Goal: Task Accomplishment & Management: Use online tool/utility

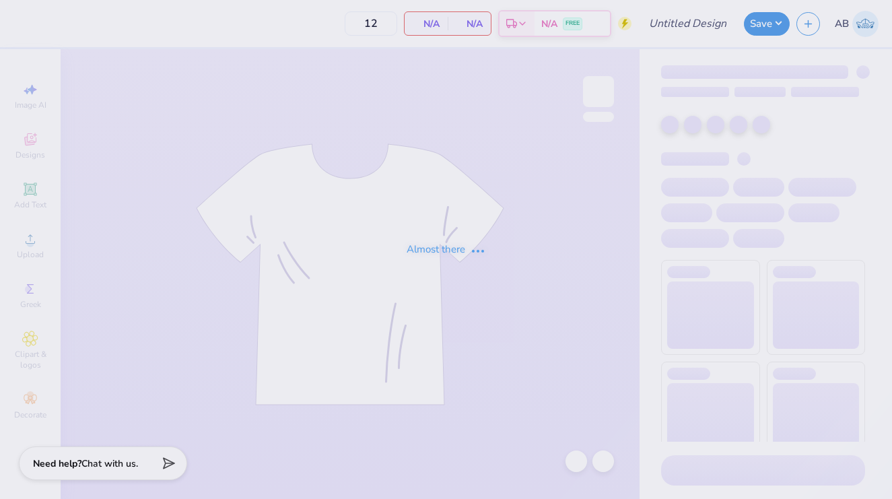
type input "Sample Fun Run Shirt #1"
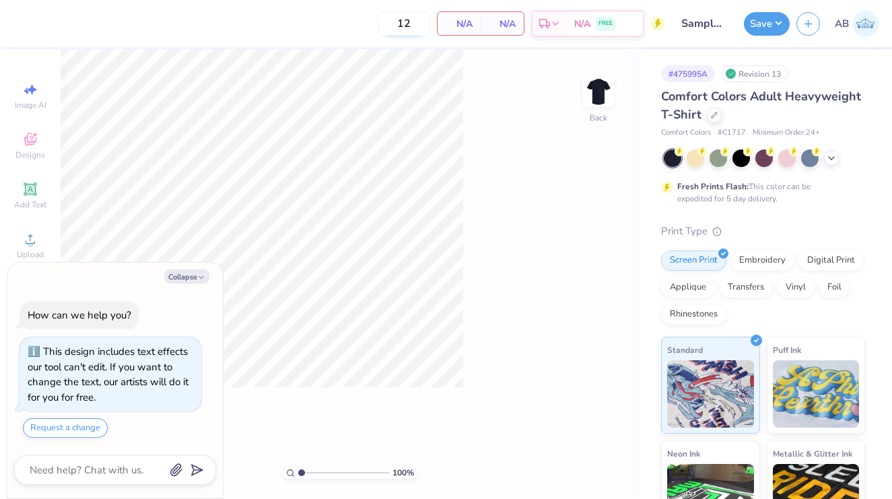
type textarea "x"
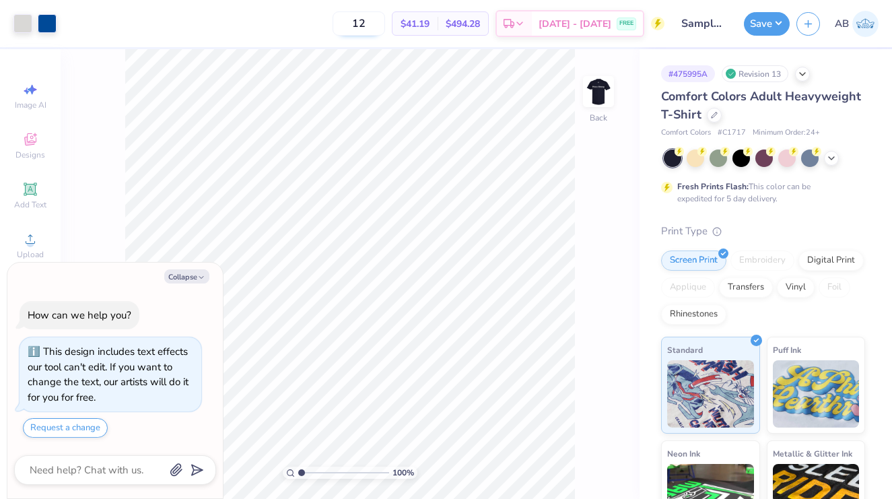
click at [383, 22] on input "12" at bounding box center [359, 23] width 53 height 24
type input "80"
click at [197, 279] on button "Collapse" at bounding box center [186, 276] width 45 height 14
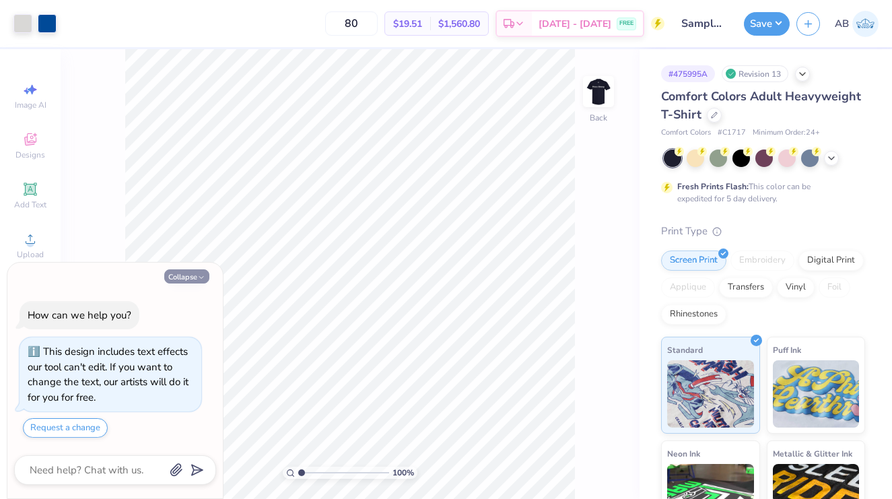
type textarea "x"
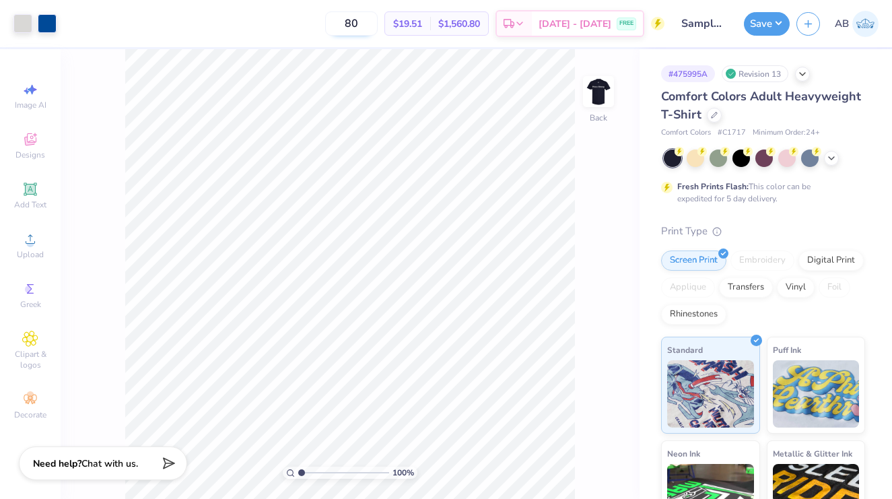
click at [378, 22] on input "80" at bounding box center [351, 23] width 53 height 24
type input "8"
type input "100"
click at [717, 111] on div at bounding box center [714, 113] width 15 height 15
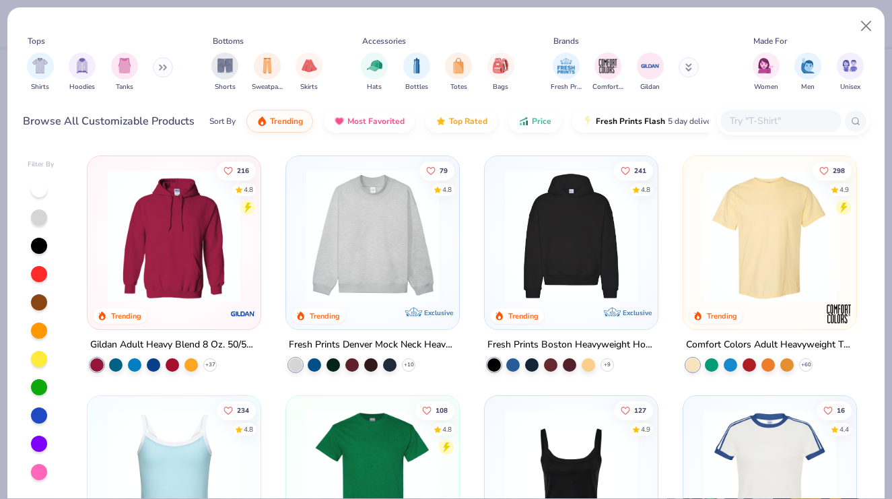
click at [766, 120] on input "text" at bounding box center [781, 120] width 104 height 15
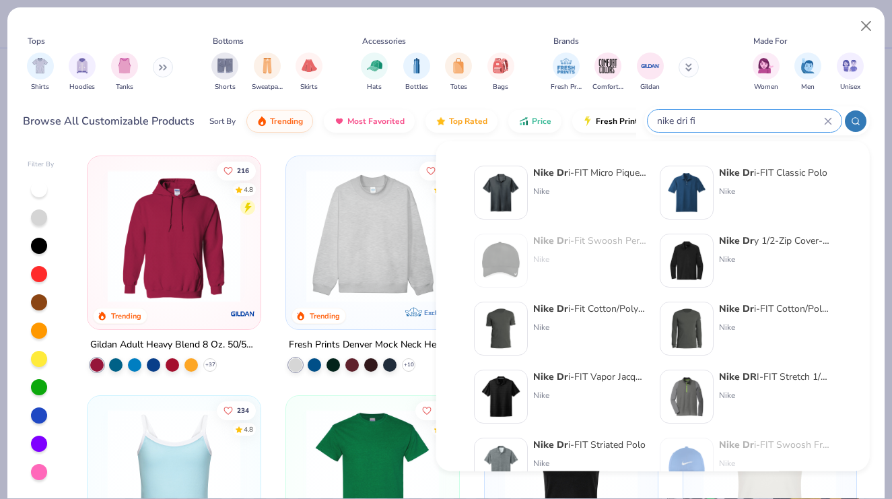
type input "nike dri fit"
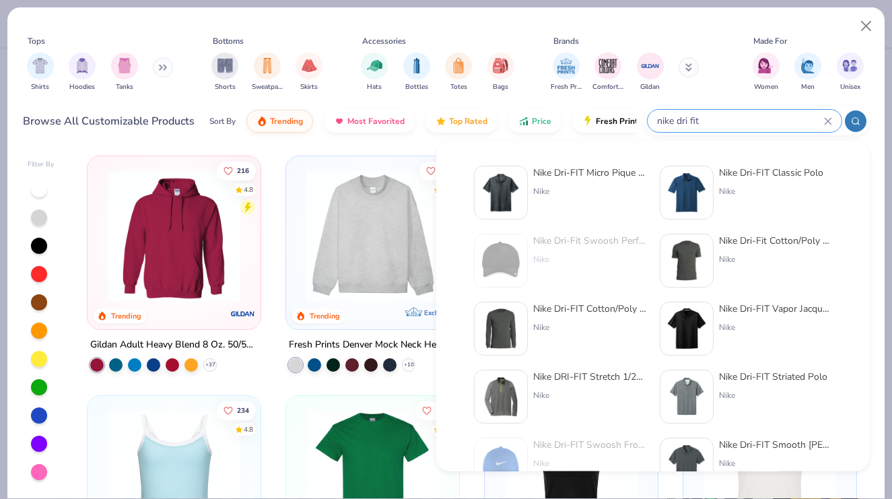
click at [683, 121] on input "nike dri fit" at bounding box center [740, 120] width 168 height 15
click at [675, 115] on input "nike dri fit" at bounding box center [740, 120] width 168 height 15
drag, startPoint x: 709, startPoint y: 115, endPoint x: 632, endPoint y: 115, distance: 76.8
click at [632, 115] on div "Browse All Customizable Products Sort By Trending Most Favorited Top Rated Pric…" at bounding box center [446, 121] width 847 height 38
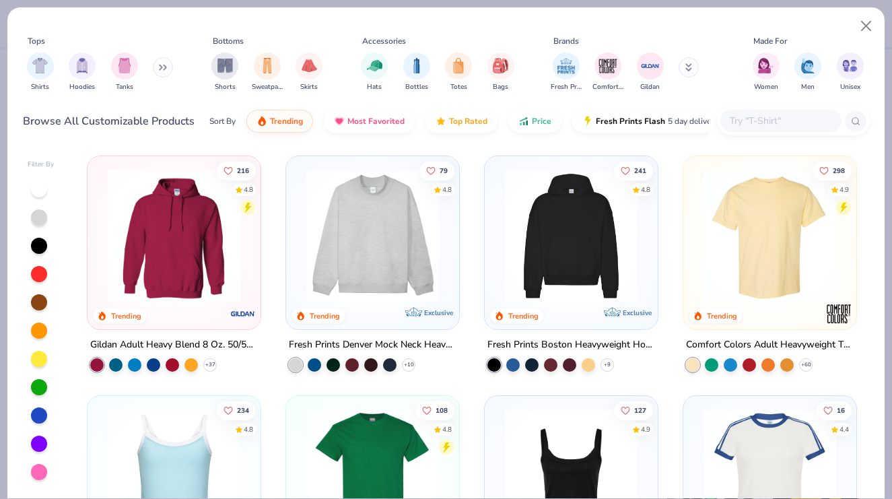
paste input "Style NKBQ5231"
drag, startPoint x: 749, startPoint y: 118, endPoint x: 714, endPoint y: 115, distance: 35.1
click at [714, 118] on div "Browse All Customizable Products Sort By Trending Most Favorited Top Rated Pric…" at bounding box center [446, 121] width 847 height 38
click at [782, 121] on input "NKBQ5231" at bounding box center [777, 120] width 96 height 15
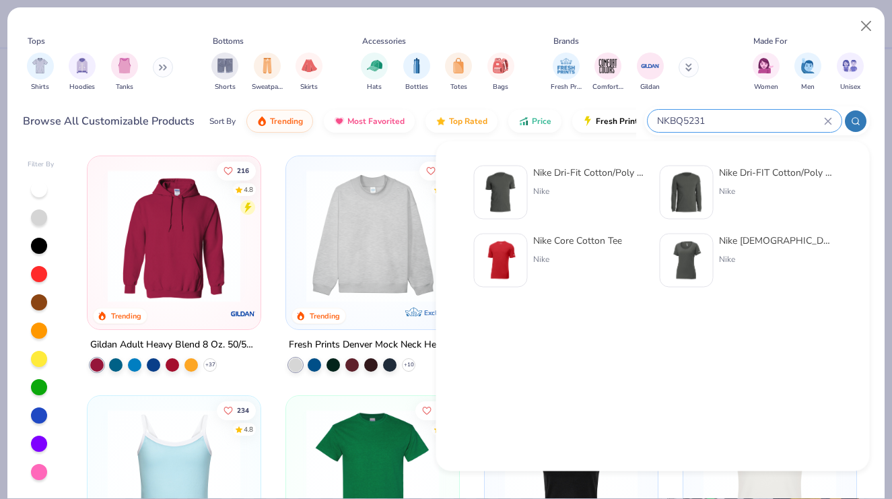
type input "NKBQ5231"
click at [614, 178] on div "Nike Dri-Fit Cotton/Poly Tee" at bounding box center [589, 173] width 113 height 14
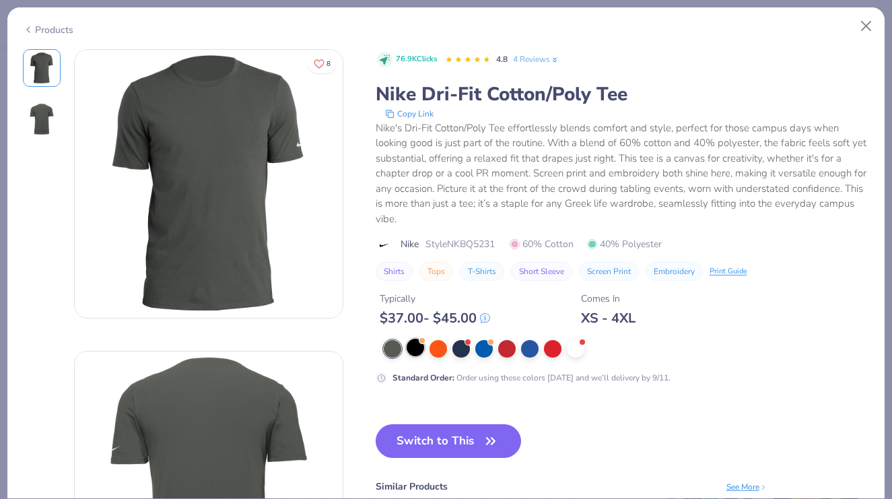
click at [413, 343] on div at bounding box center [416, 348] width 18 height 18
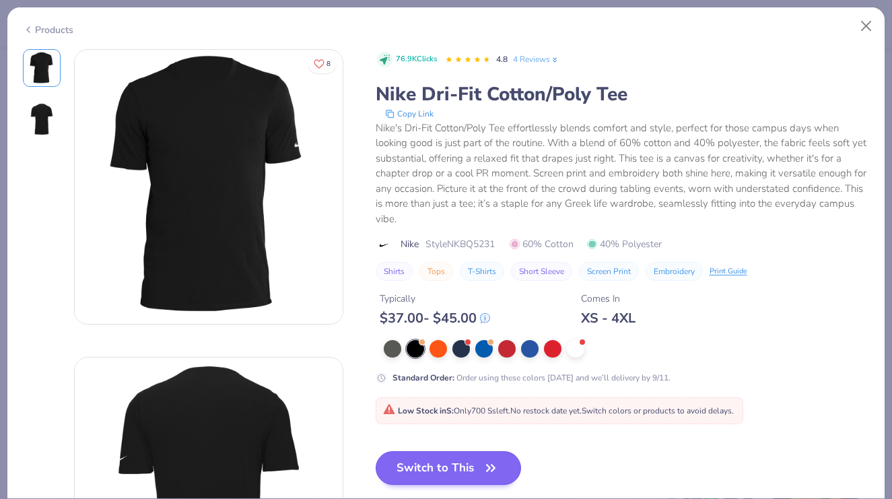
click at [469, 470] on button "Switch to This" at bounding box center [449, 468] width 146 height 34
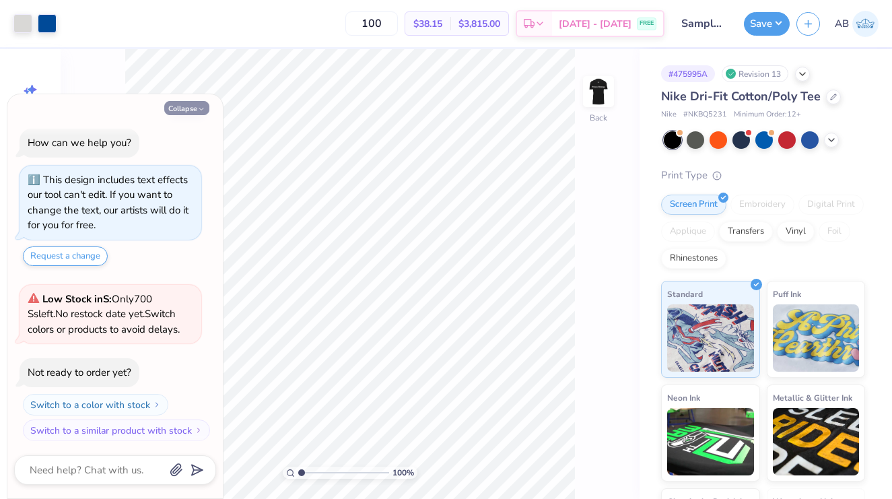
click at [191, 104] on button "Collapse" at bounding box center [186, 108] width 45 height 14
type textarea "x"
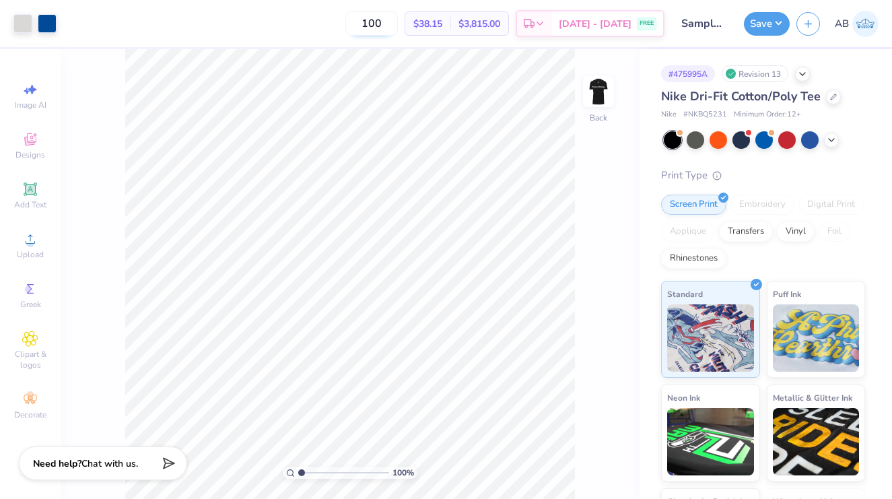
click at [396, 22] on input "100" at bounding box center [371, 23] width 53 height 24
click at [395, 19] on input "100" at bounding box center [371, 23] width 53 height 24
type input "8"
type input "100"
